Goal: Task Accomplishment & Management: Manage account settings

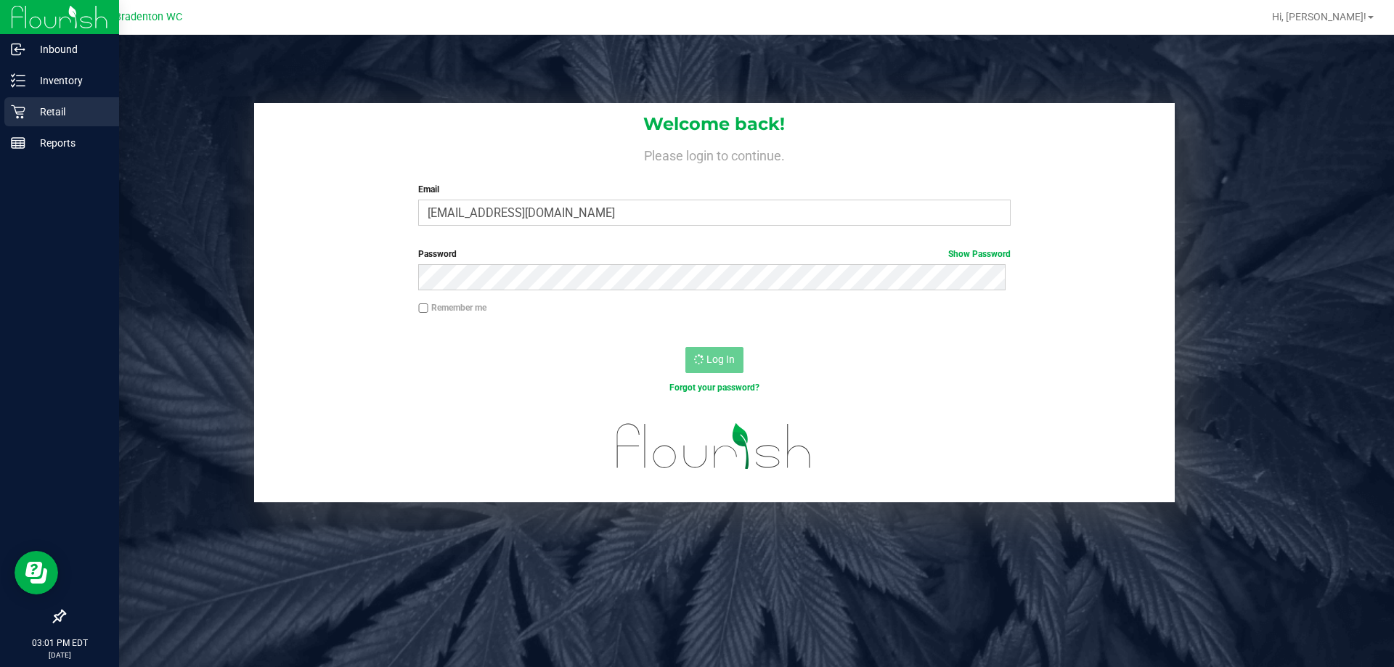
click at [21, 114] on icon at bounding box center [18, 112] width 14 height 14
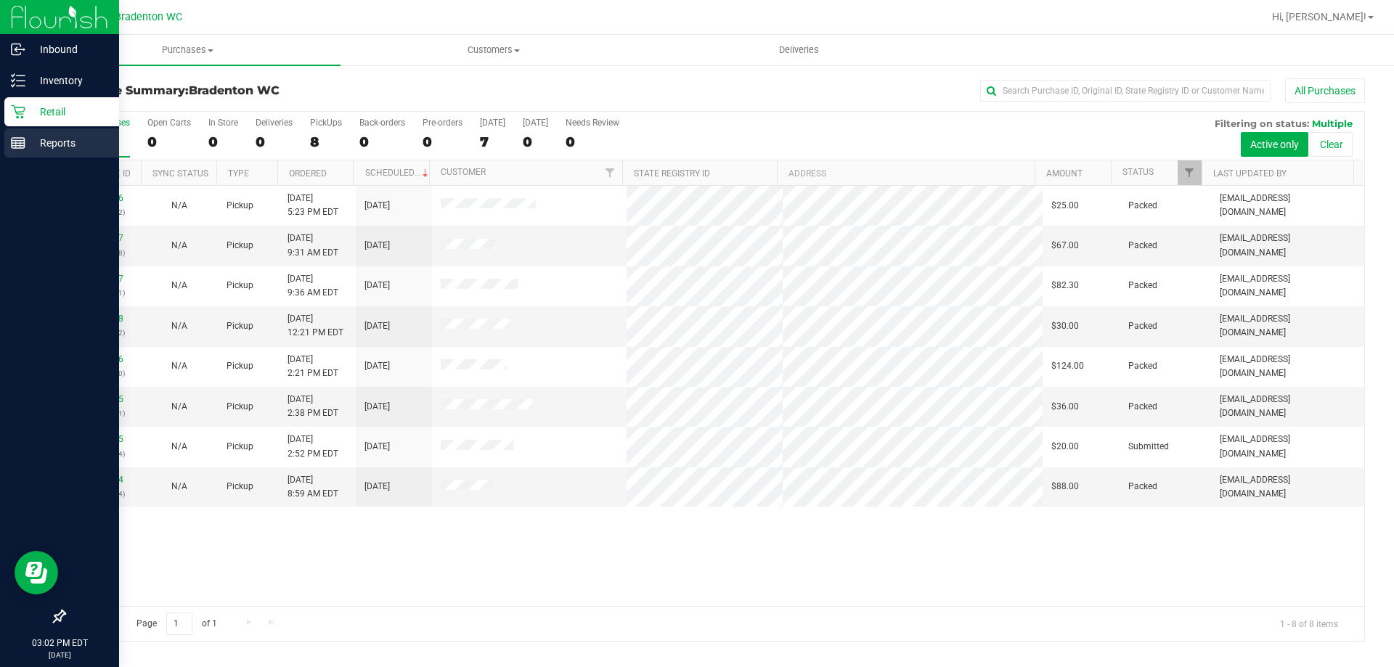
click at [58, 147] on p "Reports" at bounding box center [68, 142] width 87 height 17
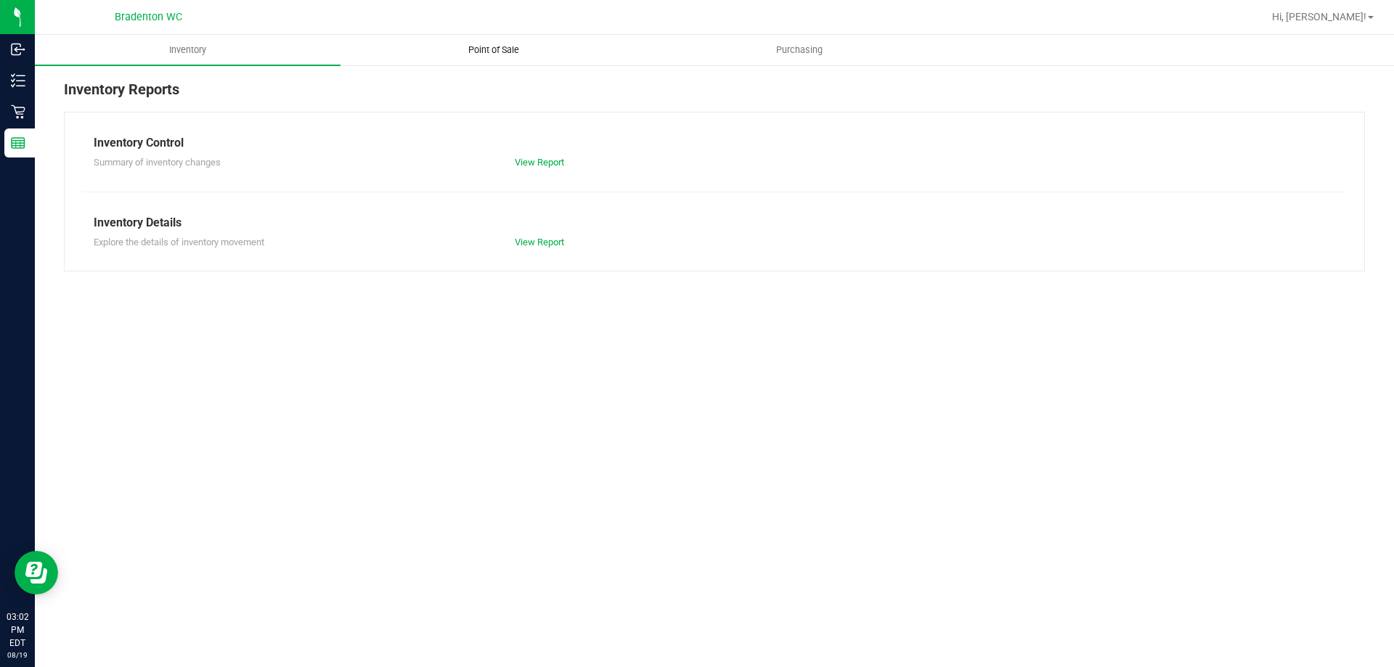
click at [507, 56] on span "Point of Sale" at bounding box center [494, 50] width 90 height 13
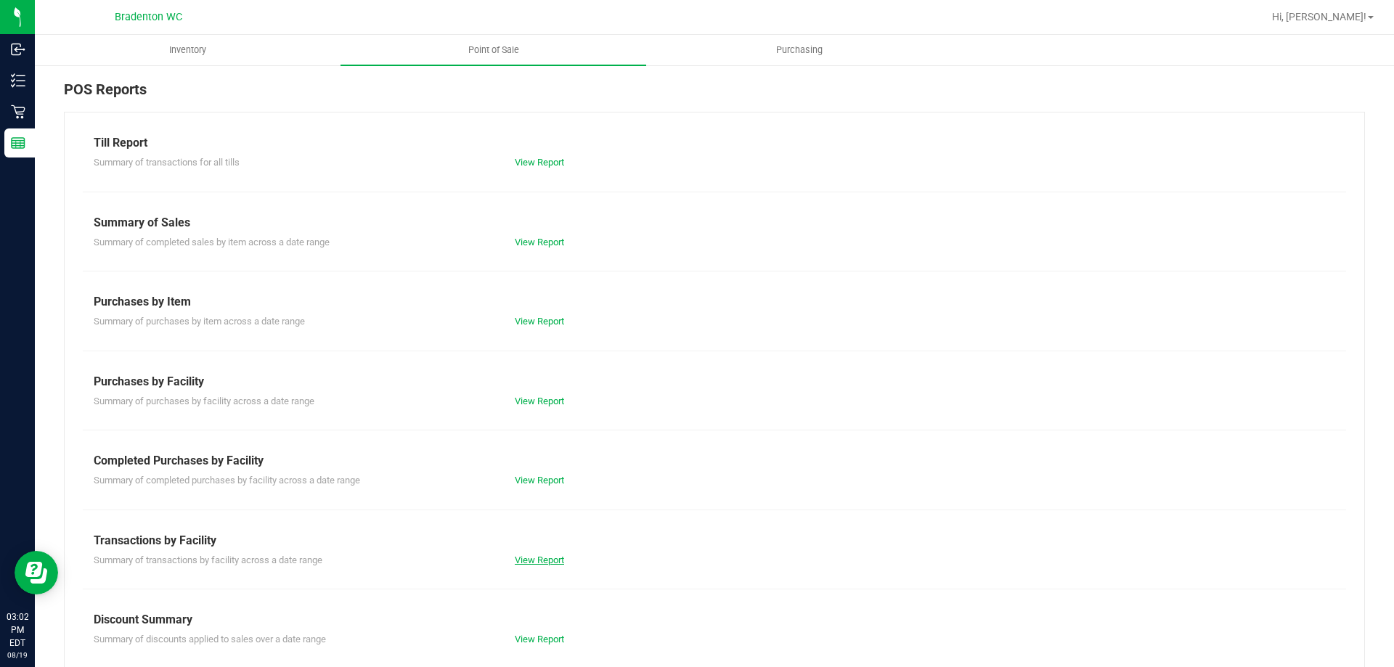
click at [523, 560] on link "View Report" at bounding box center [539, 560] width 49 height 11
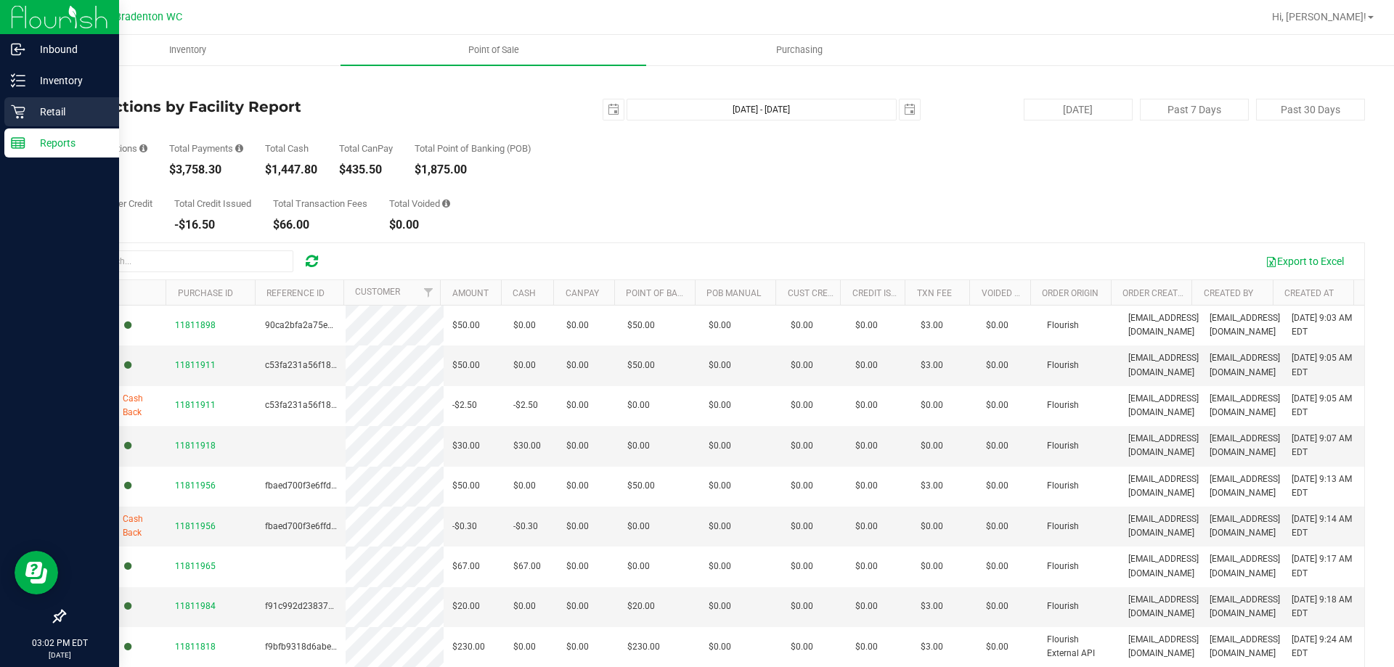
click at [14, 113] on icon at bounding box center [18, 112] width 15 height 15
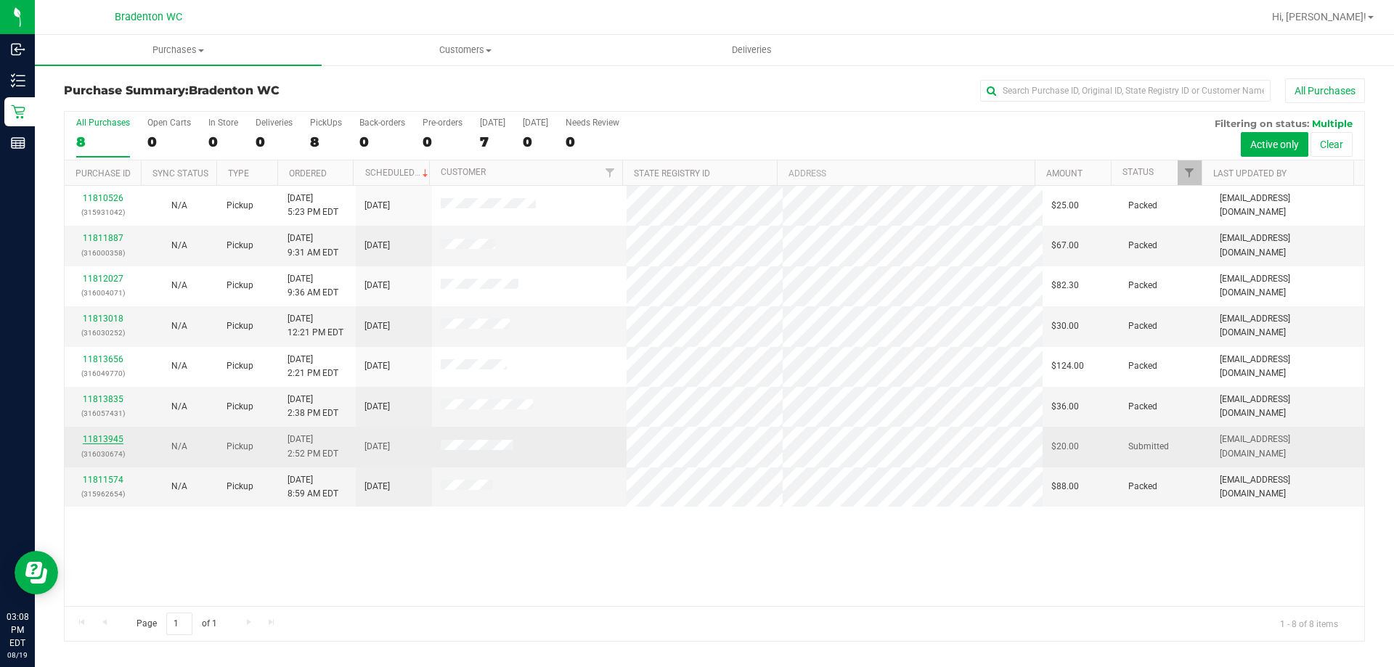
click at [99, 436] on link "11813945" at bounding box center [103, 439] width 41 height 10
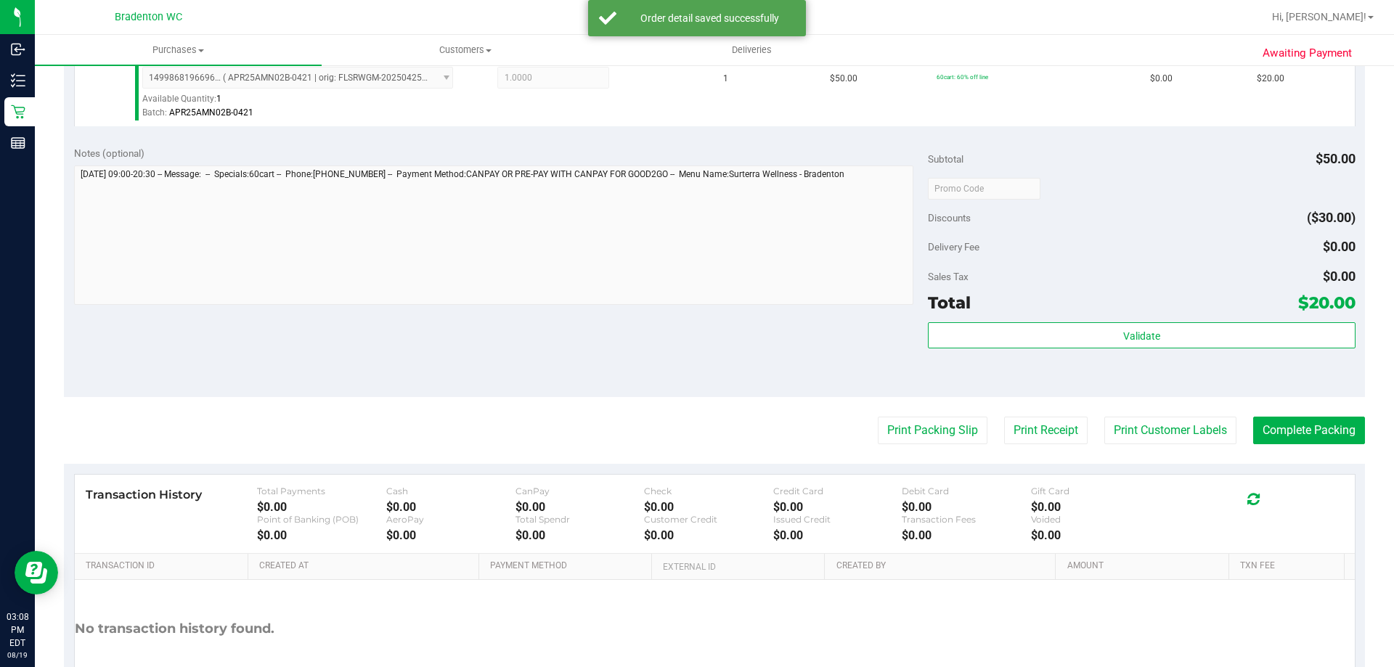
scroll to position [426, 0]
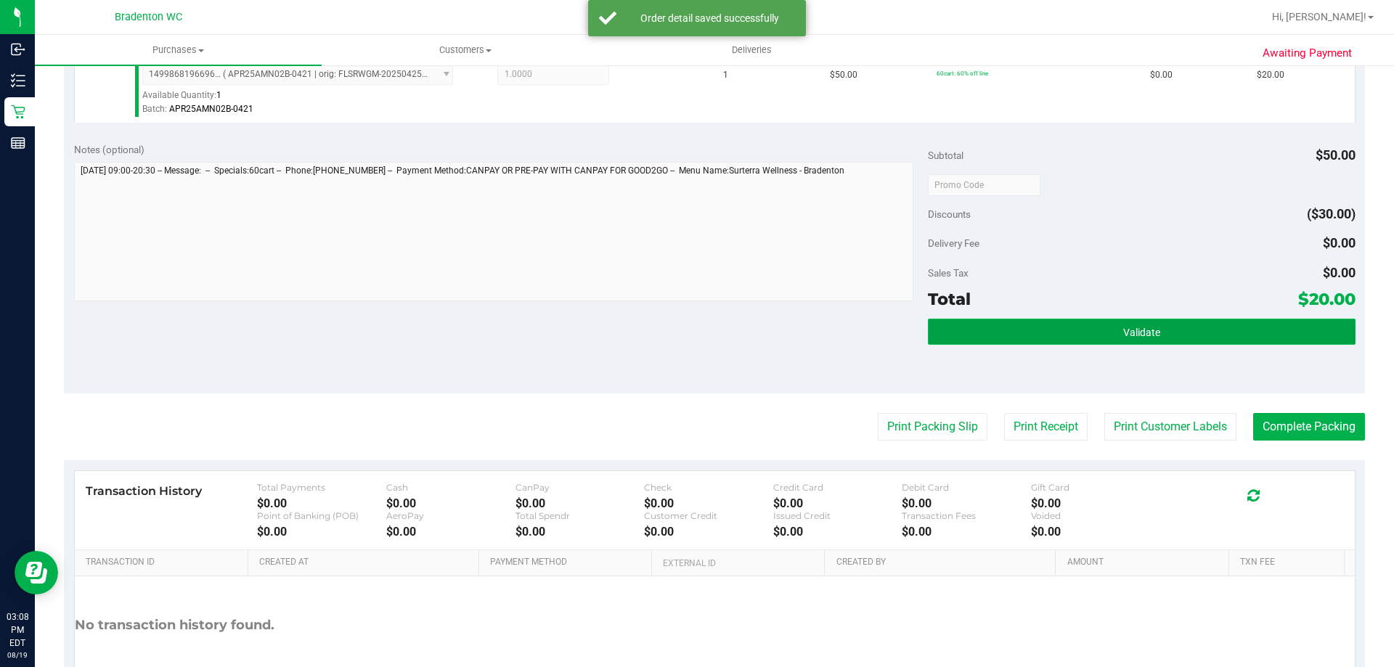
click at [1123, 330] on span "Validate" at bounding box center [1141, 333] width 37 height 12
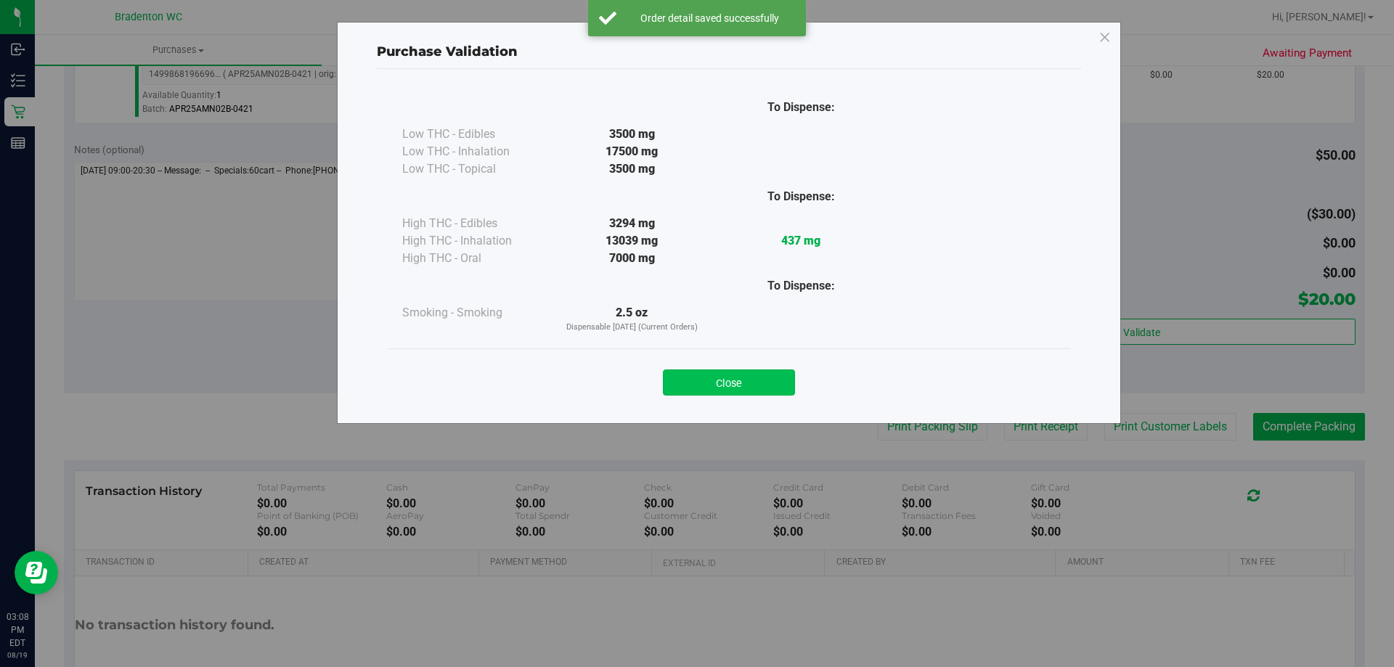
click at [784, 390] on button "Close" at bounding box center [729, 383] width 132 height 26
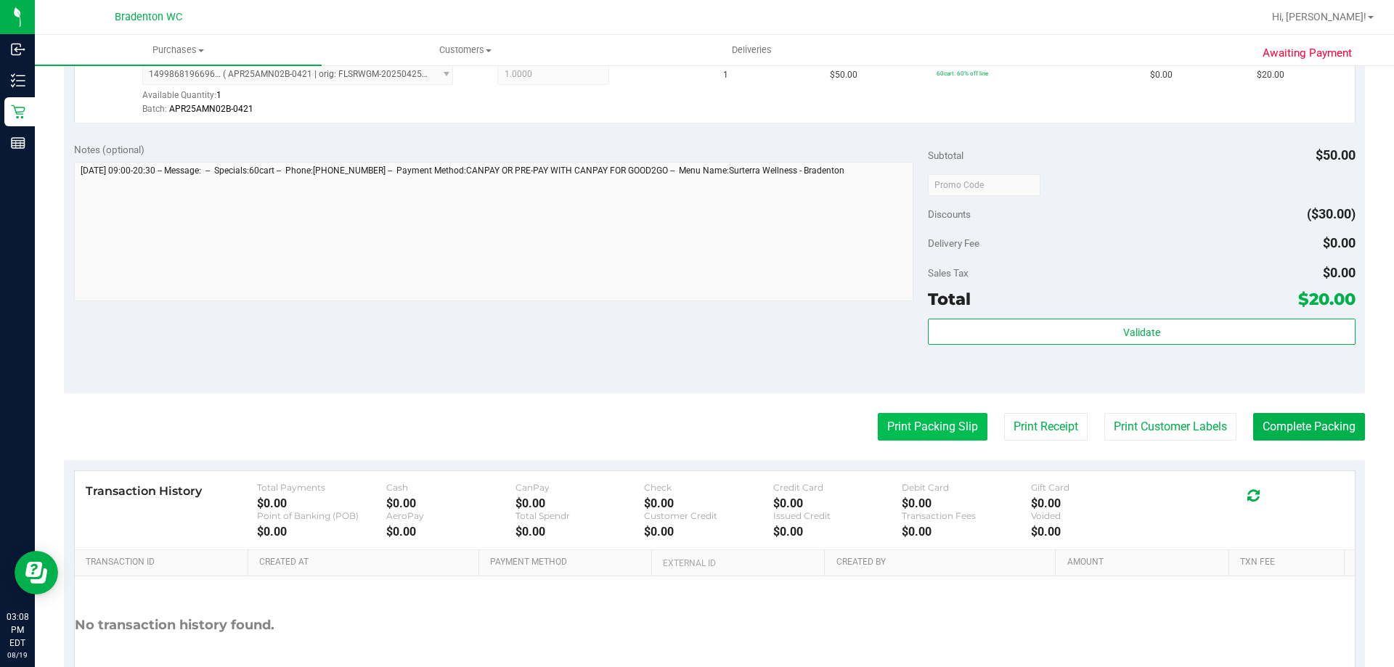
click at [923, 420] on button "Print Packing Slip" at bounding box center [933, 427] width 110 height 28
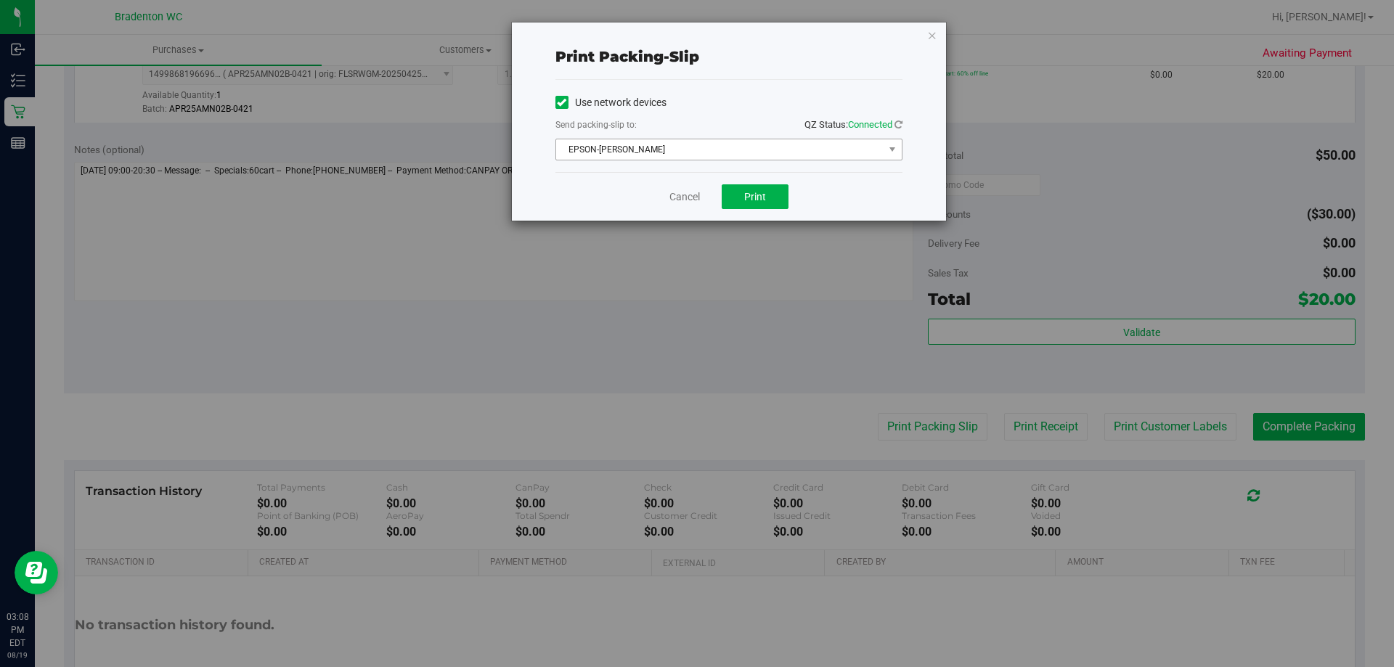
click at [844, 156] on span "EPSON-[PERSON_NAME]" at bounding box center [719, 149] width 327 height 20
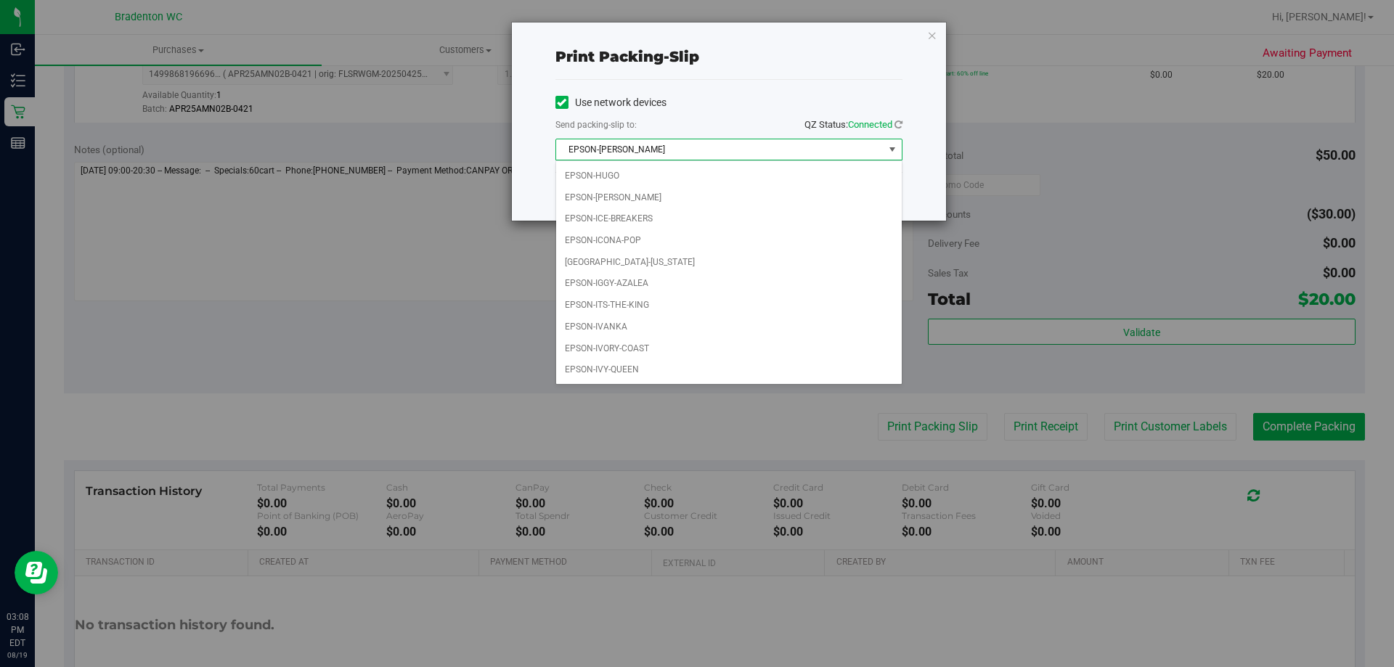
scroll to position [38, 0]
click at [607, 325] on li "EPSON-IVANKA" at bounding box center [729, 330] width 346 height 22
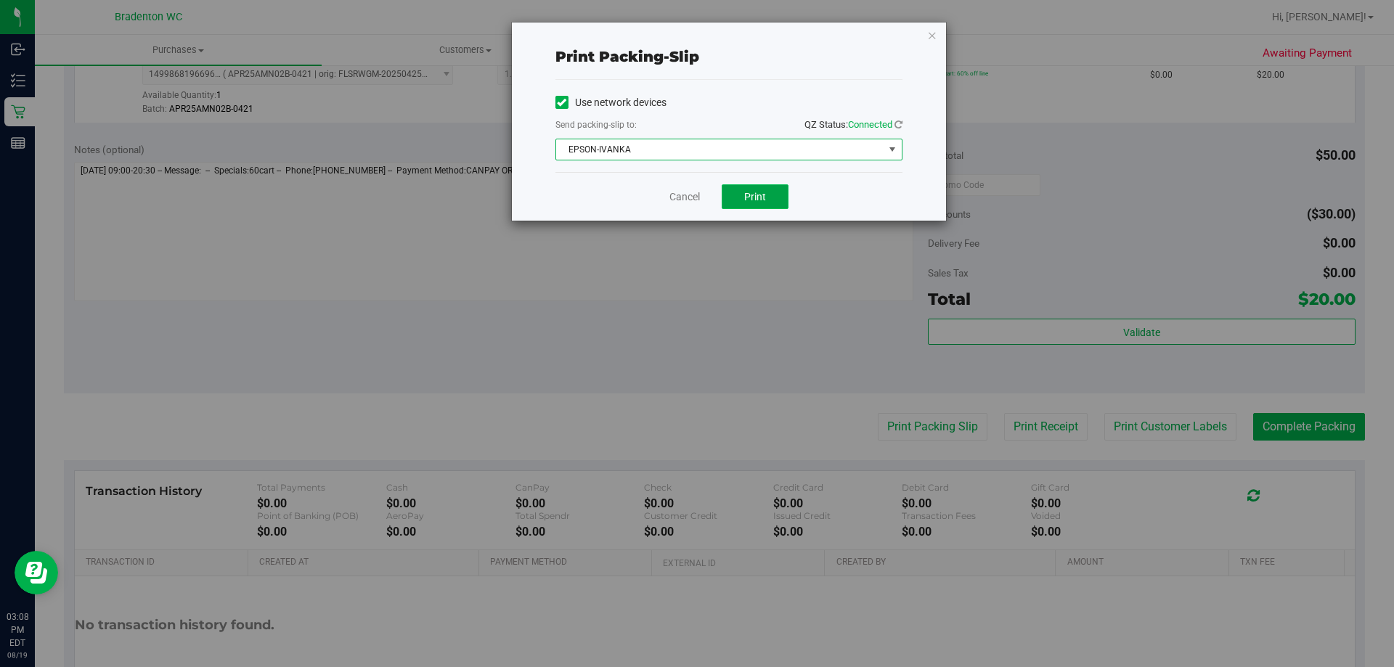
click at [765, 197] on span "Print" at bounding box center [755, 197] width 22 height 12
click at [931, 34] on icon "button" at bounding box center [932, 34] width 10 height 17
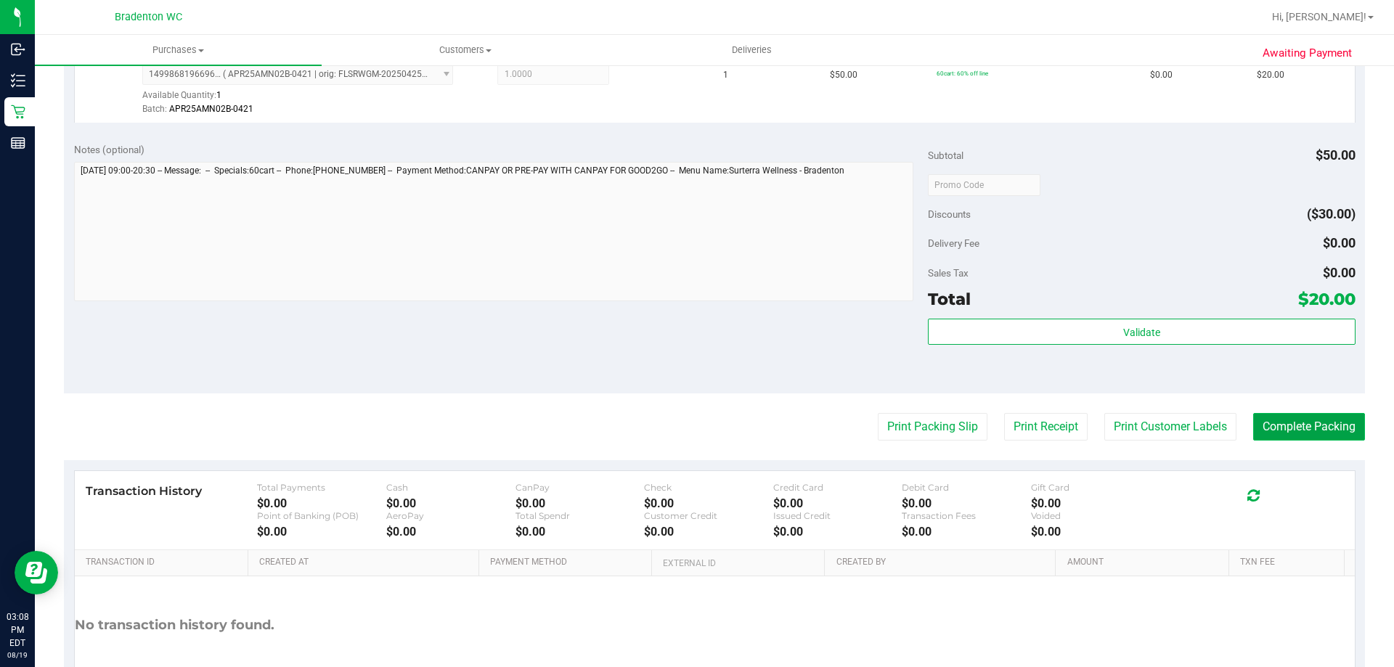
click at [1302, 427] on button "Complete Packing" at bounding box center [1309, 427] width 112 height 28
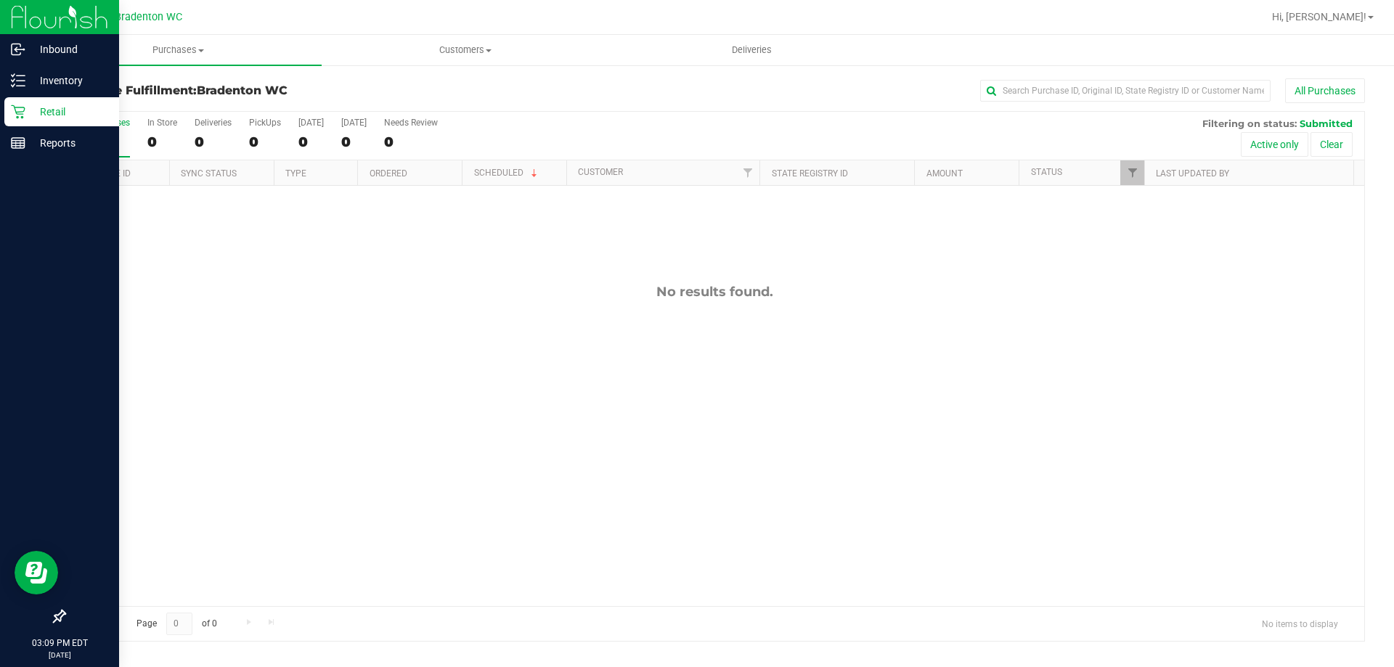
click at [30, 119] on p "Retail" at bounding box center [68, 111] width 87 height 17
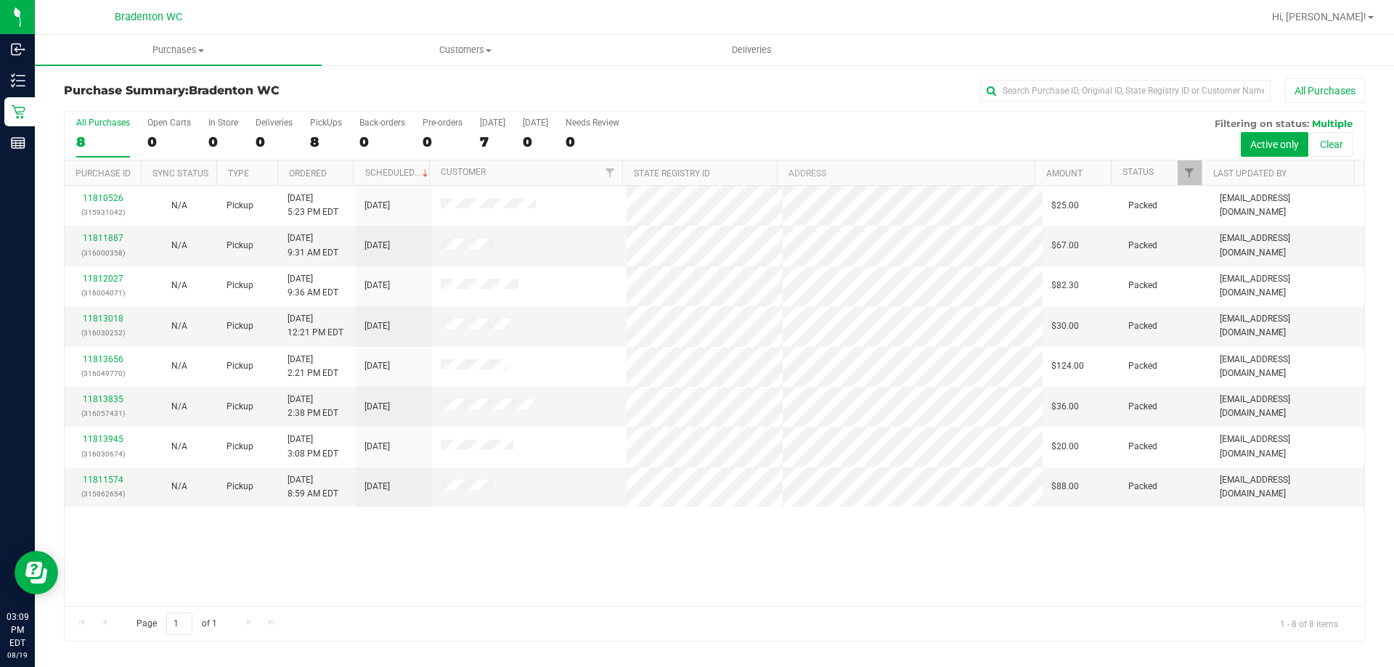
click at [685, 116] on div "All Purchases 8 Open Carts 0 In Store 0 Deliveries 0 PickUps 8 Back-orders 0 Pr…" at bounding box center [715, 118] width 1300 height 12
click at [391, 94] on h3 "Purchase Summary: Bradenton WC" at bounding box center [280, 90] width 433 height 13
